Goal: Information Seeking & Learning: Understand process/instructions

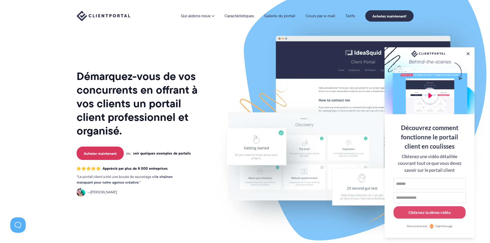
click at [176, 150] on font "voir quelques exemples de portails" at bounding box center [162, 153] width 58 height 6
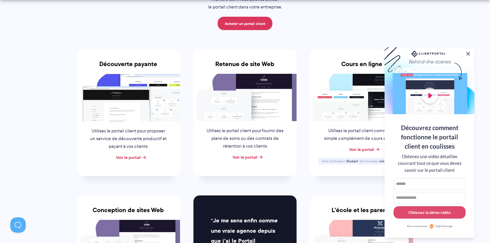
click at [468, 52] on button at bounding box center [468, 54] width 6 height 6
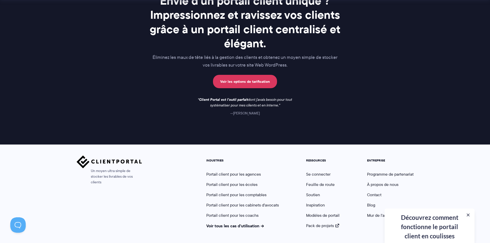
scroll to position [792, 0]
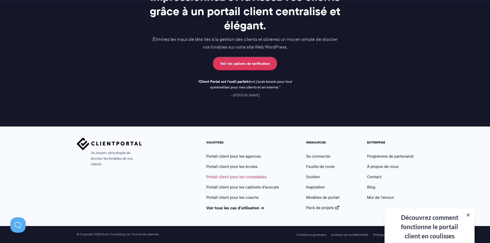
click at [246, 177] on font "Portail client pour les comptables" at bounding box center [236, 177] width 60 height 6
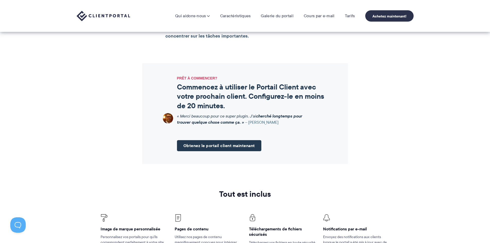
scroll to position [617, 0]
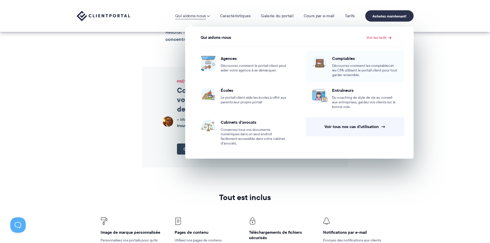
click at [344, 62] on div "Comptables Découvrez comment les comptables et les CPA utilisent le portail cli…" at bounding box center [365, 67] width 66 height 22
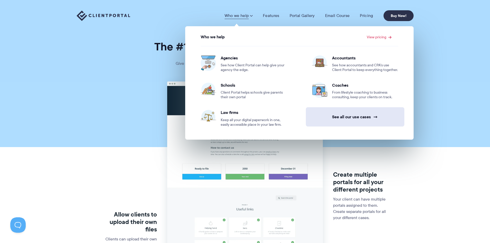
click at [342, 117] on link "See all our use cases →" at bounding box center [355, 116] width 99 height 19
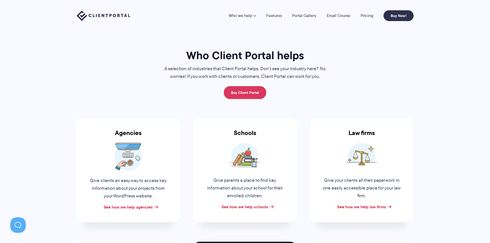
click at [103, 15] on img at bounding box center [104, 16] width 54 height 11
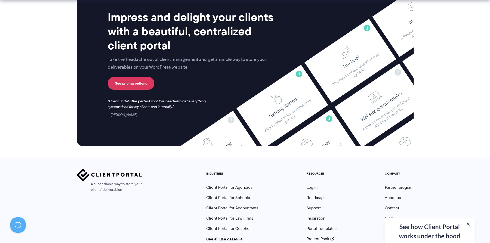
scroll to position [2121, 0]
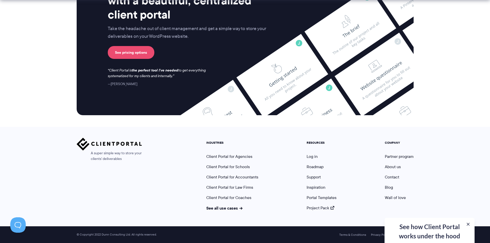
click at [143, 53] on link "See pricing options" at bounding box center [131, 52] width 47 height 13
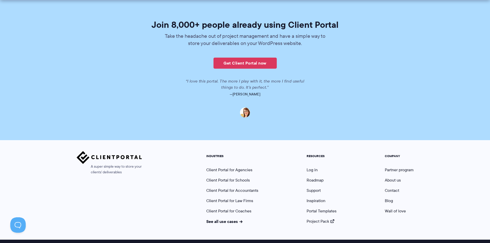
scroll to position [1252, 0]
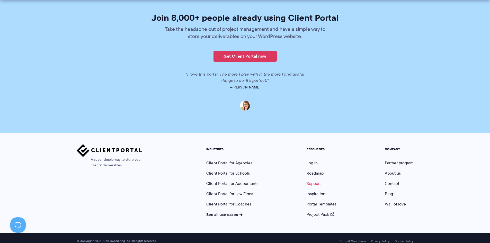
click at [316, 181] on link "Support" at bounding box center [314, 184] width 14 height 6
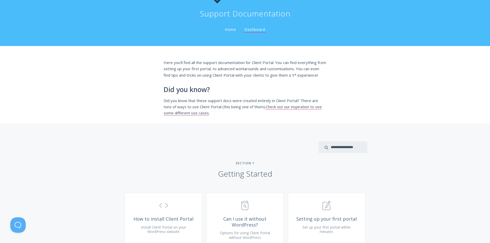
scroll to position [26, 0]
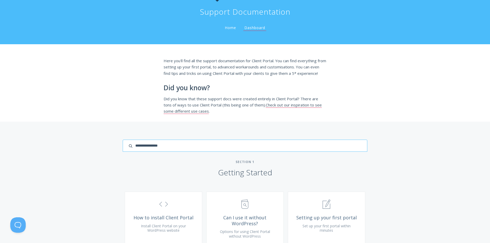
click at [333, 152] on input "search input" at bounding box center [245, 146] width 244 height 12
click at [130, 102] on div "Here you'll find all the support documentation for Client Portal. You can find …" at bounding box center [245, 82] width 490 height 77
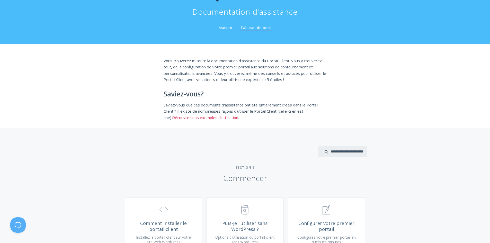
click at [188, 116] on font "Découvrez nos exemples d'utilisation" at bounding box center [205, 117] width 66 height 5
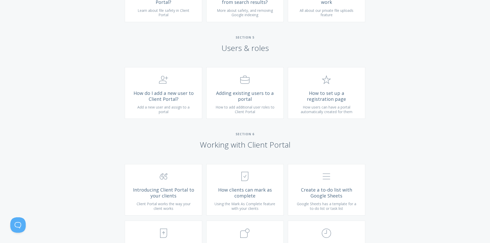
scroll to position [746, 0]
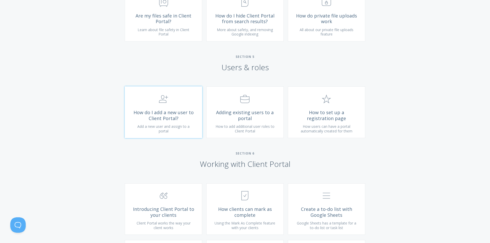
click at [167, 121] on span "How do I add a new user to Client Portal?" at bounding box center [163, 116] width 61 height 12
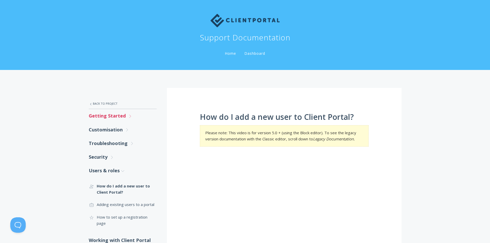
click at [112, 116] on link "Getting Started .st0{fill:none;stroke:#000000;stroke-width:2;stroke-miterlimit:…" at bounding box center [123, 116] width 68 height 14
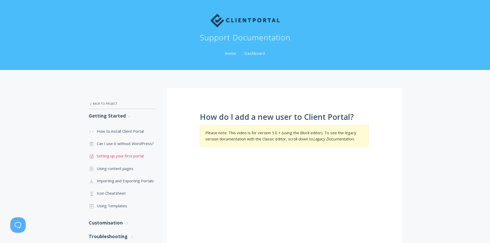
click at [127, 156] on link ".st0{fill:none;stroke:#000000;stroke-width:2;stroke-miterlimit:10;} 1. General …" at bounding box center [123, 156] width 68 height 12
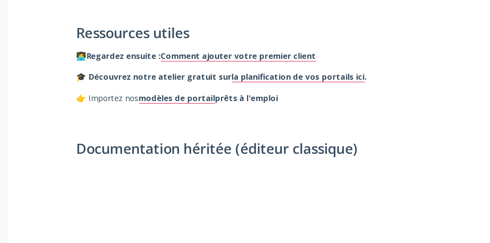
scroll to position [136, 0]
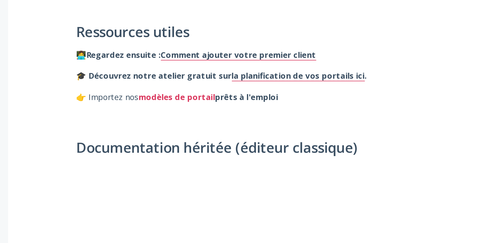
click at [246, 174] on font "modèles de portail" at bounding box center [248, 172] width 37 height 5
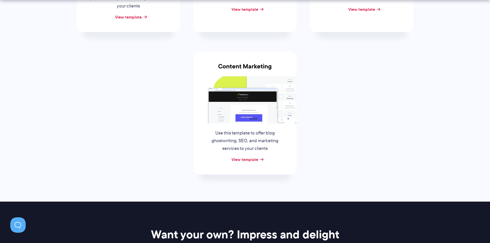
scroll to position [206, 0]
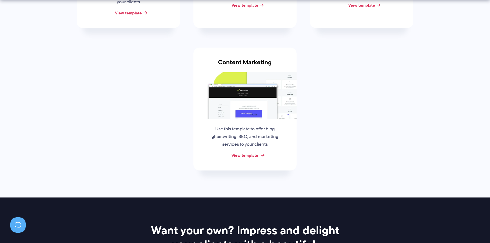
click at [254, 155] on link "View template" at bounding box center [245, 155] width 27 height 6
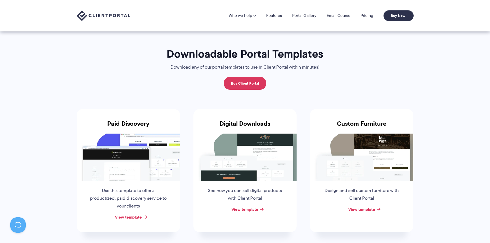
scroll to position [0, 0]
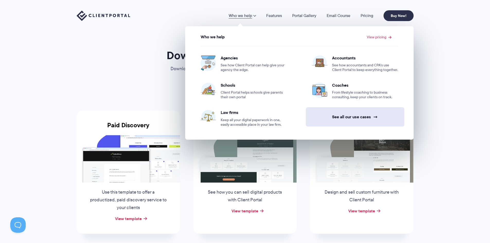
click at [351, 116] on link "See all our use cases →" at bounding box center [355, 116] width 99 height 19
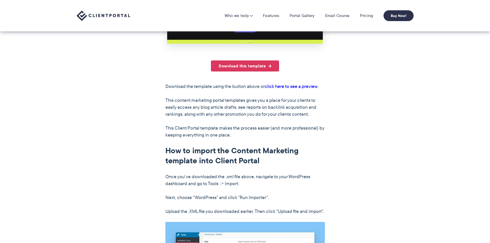
scroll to position [232, 0]
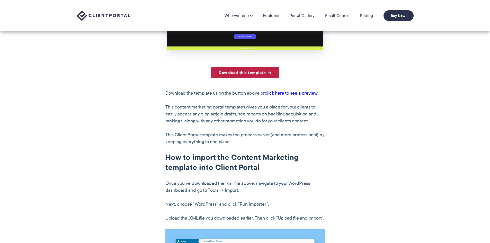
click at [256, 73] on link "Download this template" at bounding box center [245, 72] width 68 height 11
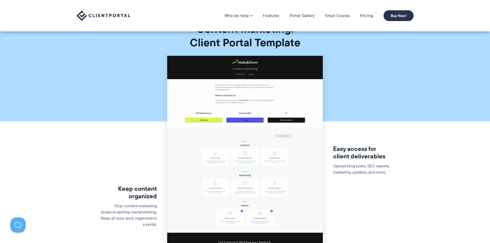
scroll to position [0, 0]
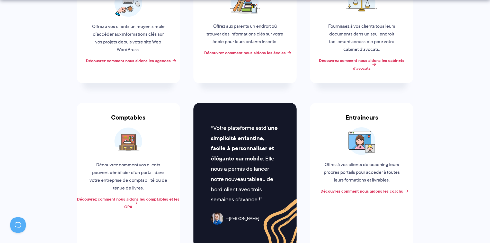
scroll to position [163, 0]
click at [131, 199] on font "Découvrez comment nous aidons les comptables et les CPA" at bounding box center [128, 203] width 103 height 14
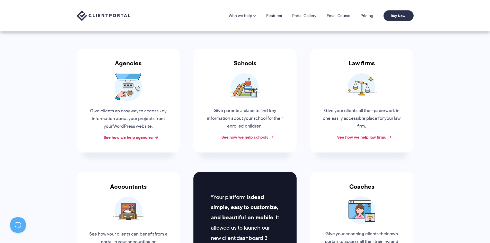
scroll to position [0, 0]
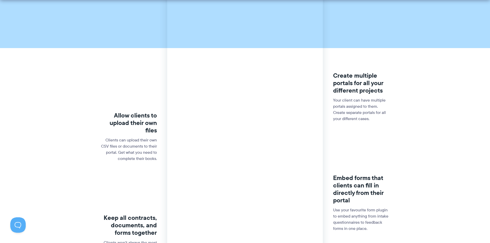
scroll to position [180, 0]
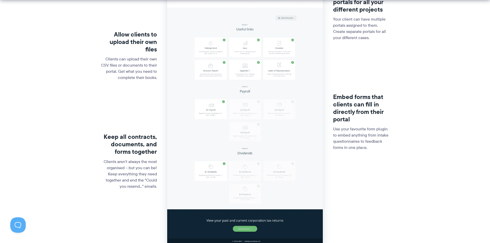
drag, startPoint x: 74, startPoint y: 74, endPoint x: 43, endPoint y: 97, distance: 38.6
click at [43, 97] on section "Allow clients to upload their own files Clients can upload their own CSV files …" at bounding box center [245, 80] width 490 height 359
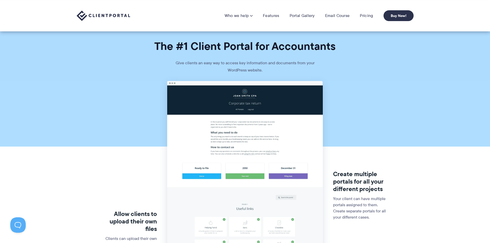
scroll to position [0, 0]
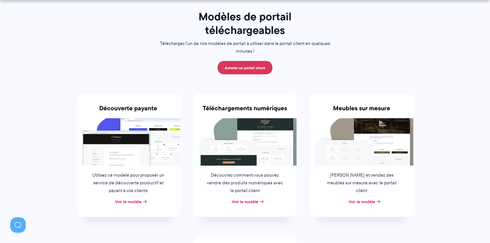
scroll to position [51, 0]
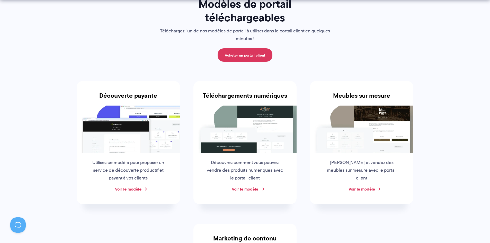
click at [254, 191] on font "Voir le modèle" at bounding box center [245, 189] width 26 height 6
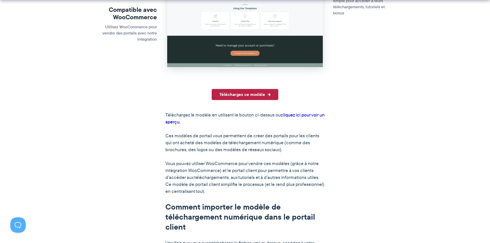
scroll to position [257, 0]
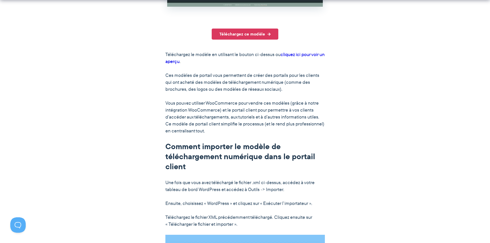
click at [289, 55] on font "cliquez ici pour voir un aperçu" at bounding box center [244, 58] width 159 height 14
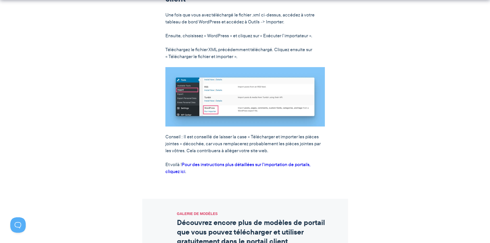
scroll to position [514, 0]
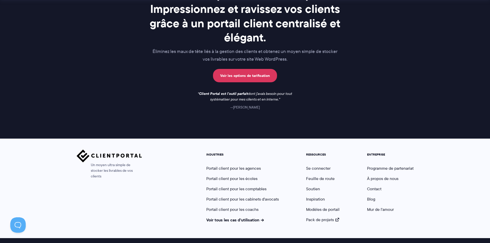
scroll to position [483, 0]
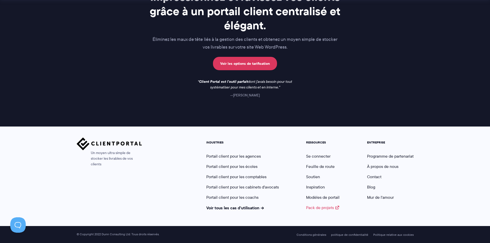
click at [325, 208] on font "Pack de projets" at bounding box center [320, 208] width 28 height 6
click at [251, 176] on font "Portail client pour les comptables" at bounding box center [236, 177] width 60 height 6
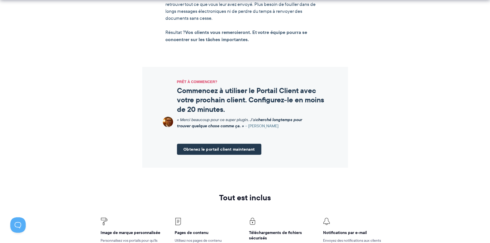
scroll to position [617, 0]
click at [230, 152] on font "Obtenez le portail client maintenant" at bounding box center [219, 149] width 72 height 6
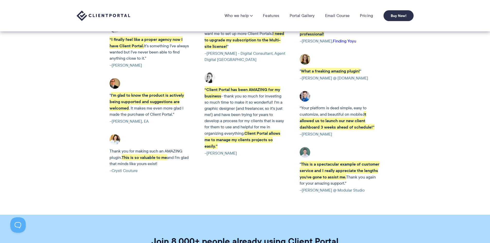
scroll to position [1003, 0]
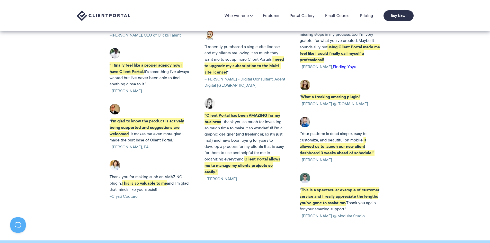
click at [304, 80] on img at bounding box center [305, 85] width 11 height 11
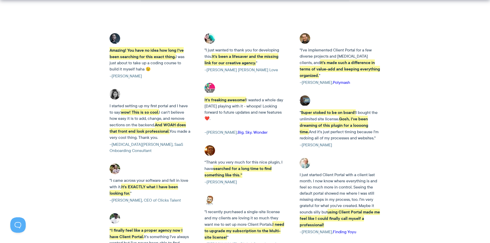
scroll to position [849, 0]
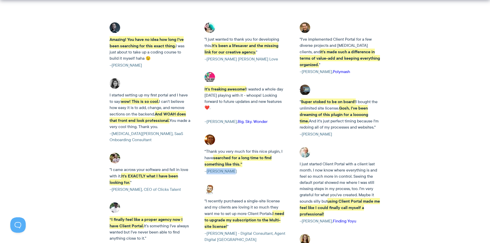
drag, startPoint x: 231, startPoint y: 172, endPoint x: 207, endPoint y: 171, distance: 23.7
click at [207, 171] on cite "–[PERSON_NAME]" at bounding box center [244, 171] width 81 height 6
copy cite "[PERSON_NAME]"
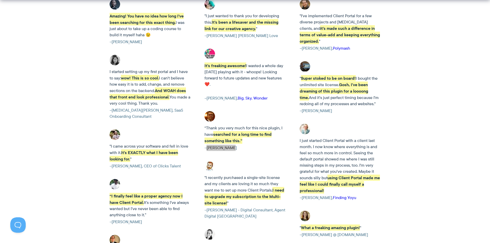
scroll to position [875, 0]
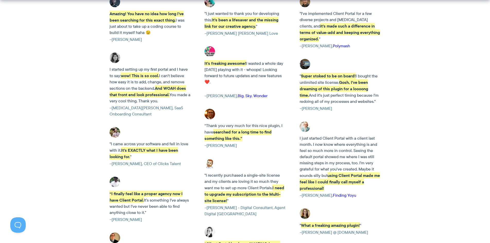
click at [323, 192] on cite "–Marci Kobayashi, Finding Yoyu" at bounding box center [340, 195] width 81 height 6
click at [307, 192] on cite "–Marci Kobayashi, Finding Yoyu" at bounding box center [340, 195] width 81 height 6
drag, startPoint x: 331, startPoint y: 189, endPoint x: 303, endPoint y: 189, distance: 27.5
click at [303, 192] on cite "–Marci Kobayashi, Finding Yoyu" at bounding box center [340, 195] width 81 height 6
copy cite "Marci Kobayashi"
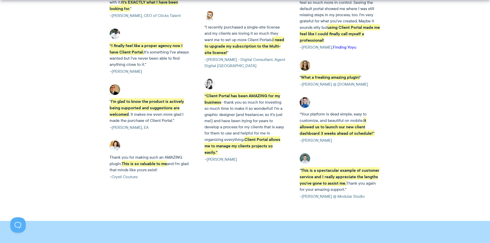
scroll to position [1055, 0]
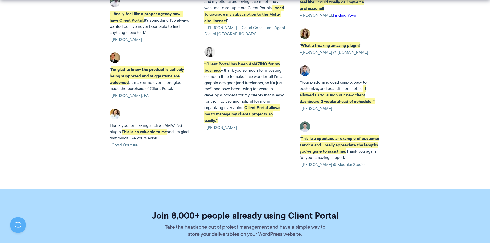
click at [141, 142] on cite "–Crysti Couture" at bounding box center [150, 145] width 81 height 6
drag, startPoint x: 141, startPoint y: 139, endPoint x: 113, endPoint y: 139, distance: 28.3
click at [113, 142] on cite "–Crysti Couture" at bounding box center [150, 145] width 81 height 6
copy cite "Crysti Couture"
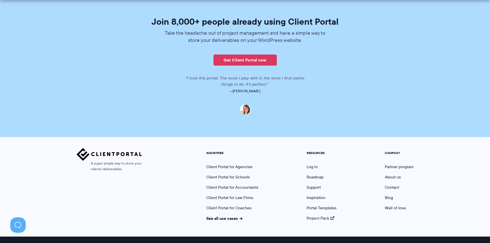
scroll to position [1252, 0]
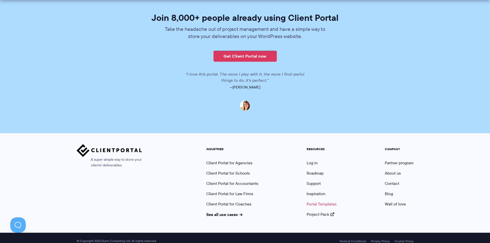
click at [330, 201] on link "Portal Templates" at bounding box center [322, 204] width 30 height 6
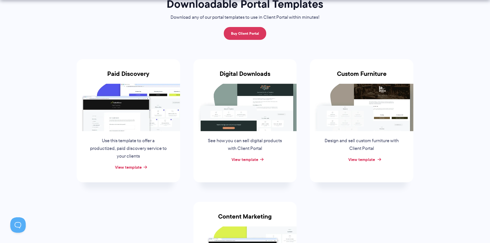
click at [366, 161] on link "View template" at bounding box center [361, 159] width 27 height 6
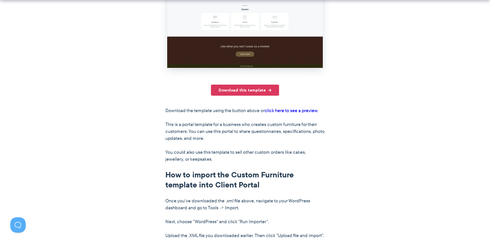
scroll to position [257, 0]
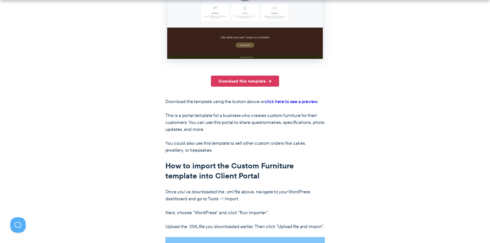
click at [306, 102] on link "click here to see a preview" at bounding box center [291, 101] width 53 height 7
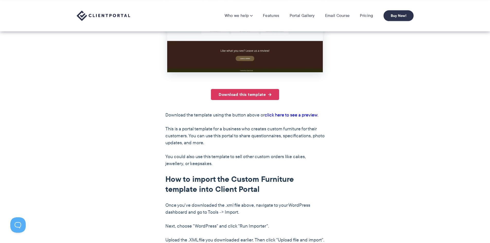
scroll to position [206, 0]
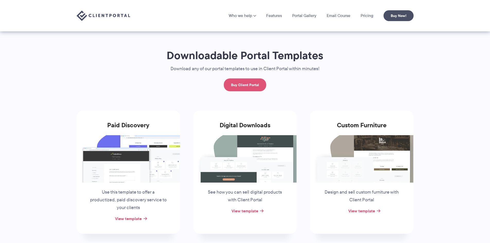
scroll to position [49, 0]
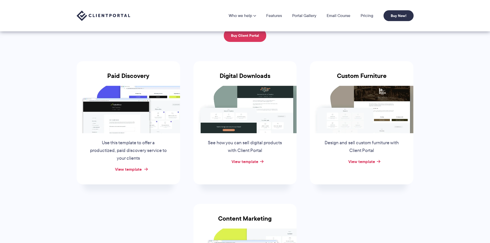
click at [133, 170] on link "View template" at bounding box center [128, 169] width 27 height 6
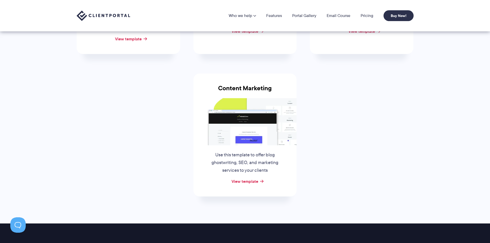
scroll to position [178, 0]
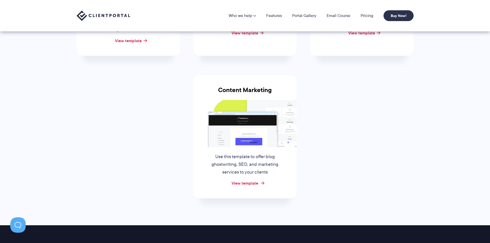
click at [252, 184] on link "View template" at bounding box center [245, 183] width 27 height 6
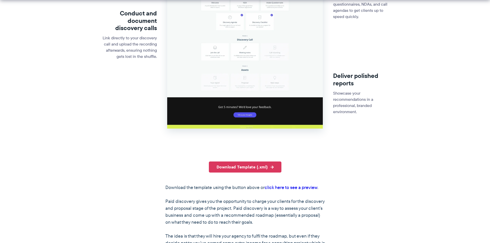
scroll to position [206, 0]
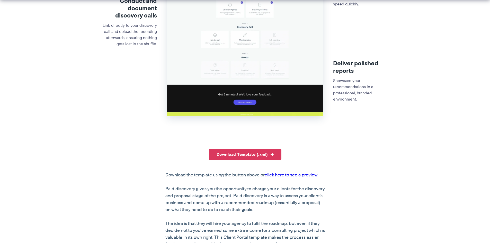
click at [294, 176] on link "click here to see a preview" at bounding box center [291, 175] width 53 height 7
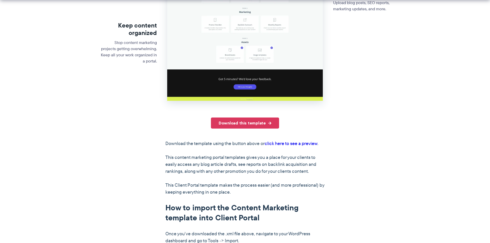
scroll to position [206, 0]
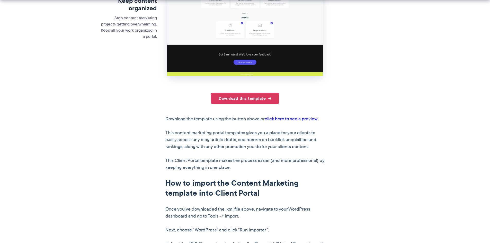
click at [291, 118] on link "click here to see a preview" at bounding box center [291, 118] width 53 height 7
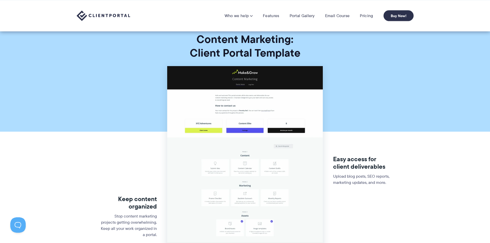
scroll to position [0, 0]
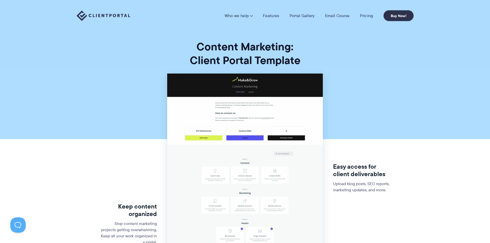
click at [104, 15] on img at bounding box center [104, 16] width 54 height 11
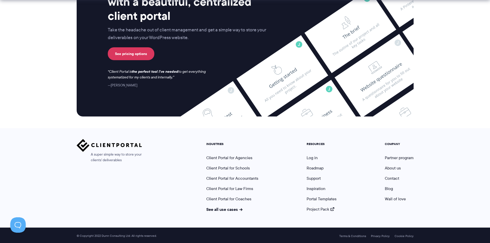
scroll to position [2121, 0]
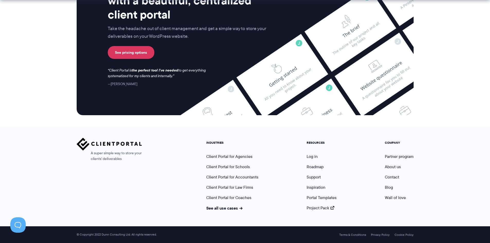
click at [393, 202] on ul "COMPANY Partner program About us Contact Blog Wall of love" at bounding box center [399, 176] width 37 height 70
click at [328, 207] on link "Project Pack" at bounding box center [321, 208] width 28 height 6
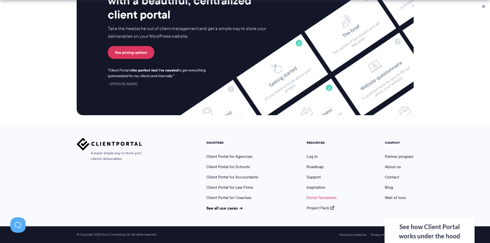
click at [330, 199] on link "Portal Templates" at bounding box center [322, 198] width 30 height 6
click at [314, 177] on link "Support" at bounding box center [314, 177] width 14 height 6
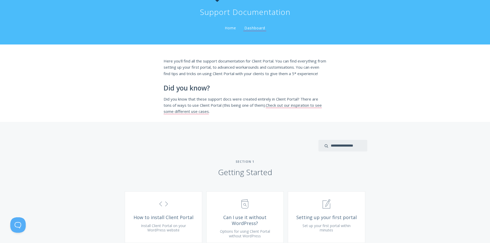
scroll to position [26, 0]
click at [228, 27] on link "Home" at bounding box center [230, 27] width 13 height 5
click at [280, 112] on link "Check out our inspiration to see some different use cases" at bounding box center [243, 108] width 158 height 12
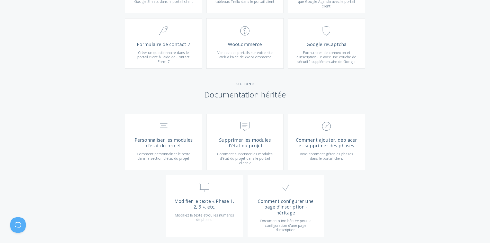
scroll to position [1260, 0]
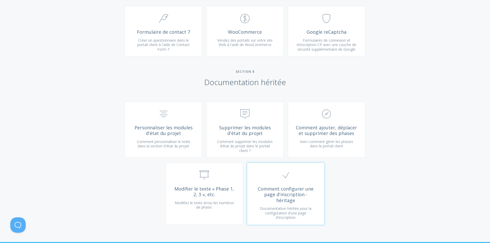
click at [288, 186] on font "Comment configurer une page d'inscription - héritage" at bounding box center [286, 195] width 56 height 18
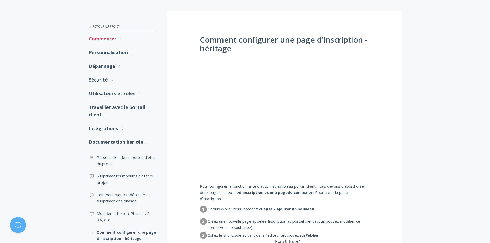
click at [112, 38] on font "Commencer" at bounding box center [103, 38] width 28 height 6
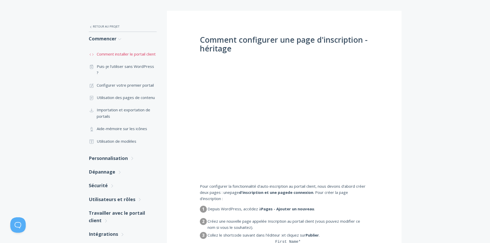
click at [113, 53] on font "Comment installer le portail client" at bounding box center [126, 53] width 59 height 5
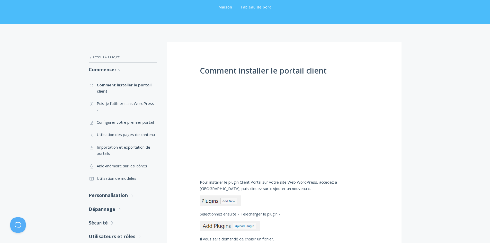
scroll to position [51, 0]
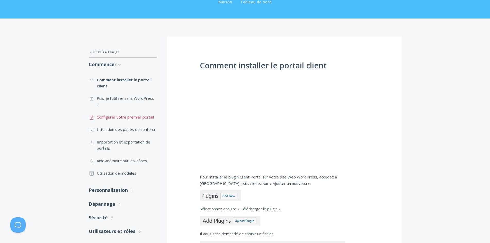
click at [129, 114] on font "Configurer votre premier portail" at bounding box center [125, 116] width 57 height 5
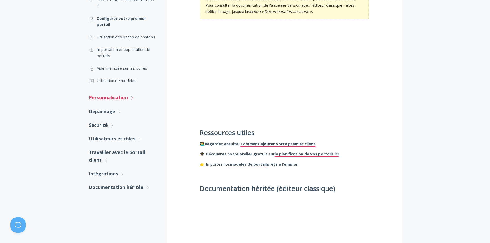
scroll to position [109, 0]
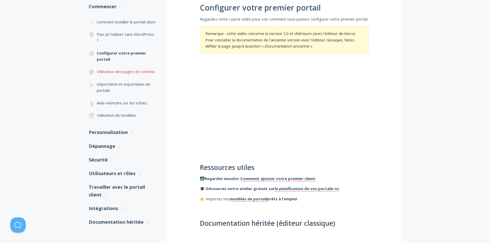
click at [128, 70] on font "Utilisation des pages de contenu" at bounding box center [126, 71] width 58 height 5
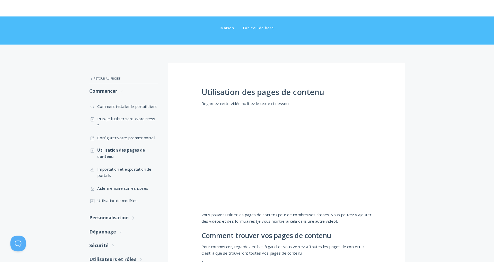
scroll to position [77, 0]
